Goal: Find specific page/section: Find specific page/section

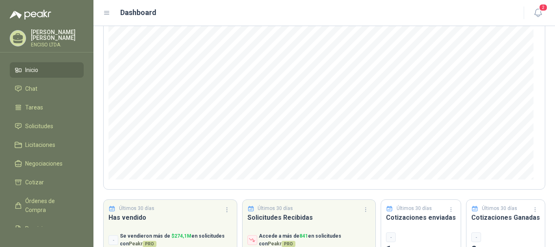
scroll to position [81, 0]
click at [48, 180] on li "Cotizar" at bounding box center [47, 182] width 64 height 9
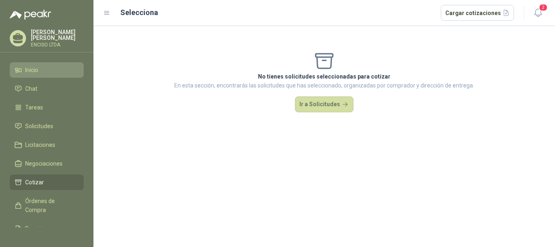
click at [36, 69] on span "Inicio" at bounding box center [31, 69] width 13 height 9
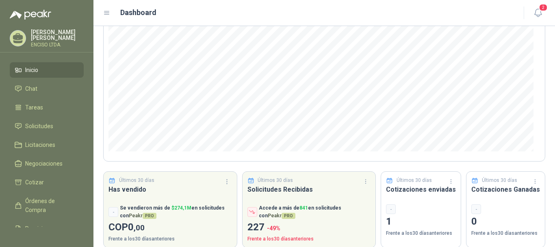
scroll to position [120, 0]
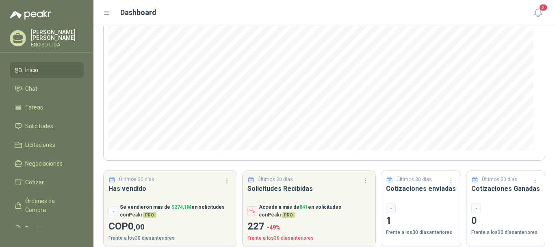
scroll to position [120, 0]
